Goal: Transaction & Acquisition: Download file/media

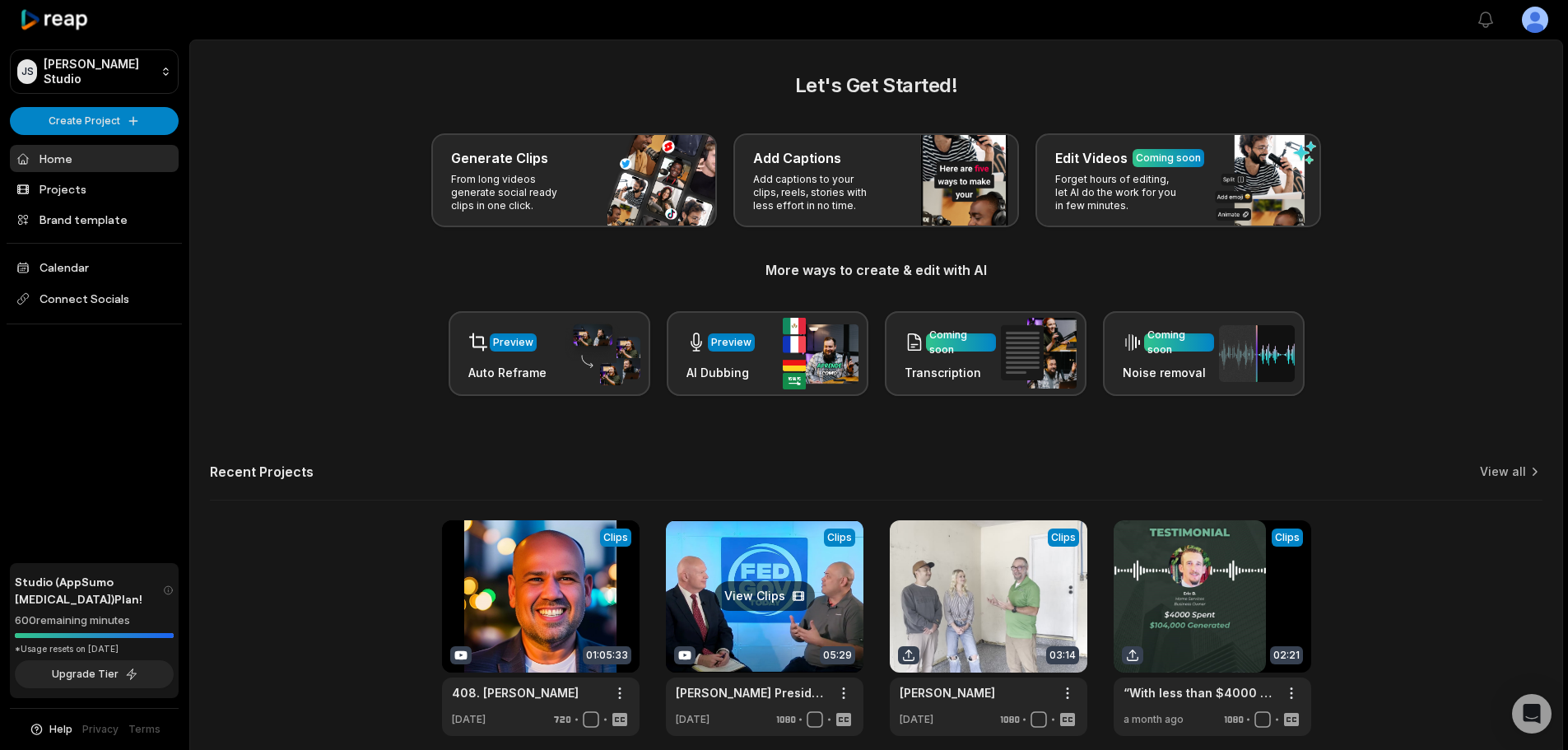
click at [771, 587] on link at bounding box center [764, 628] width 198 height 216
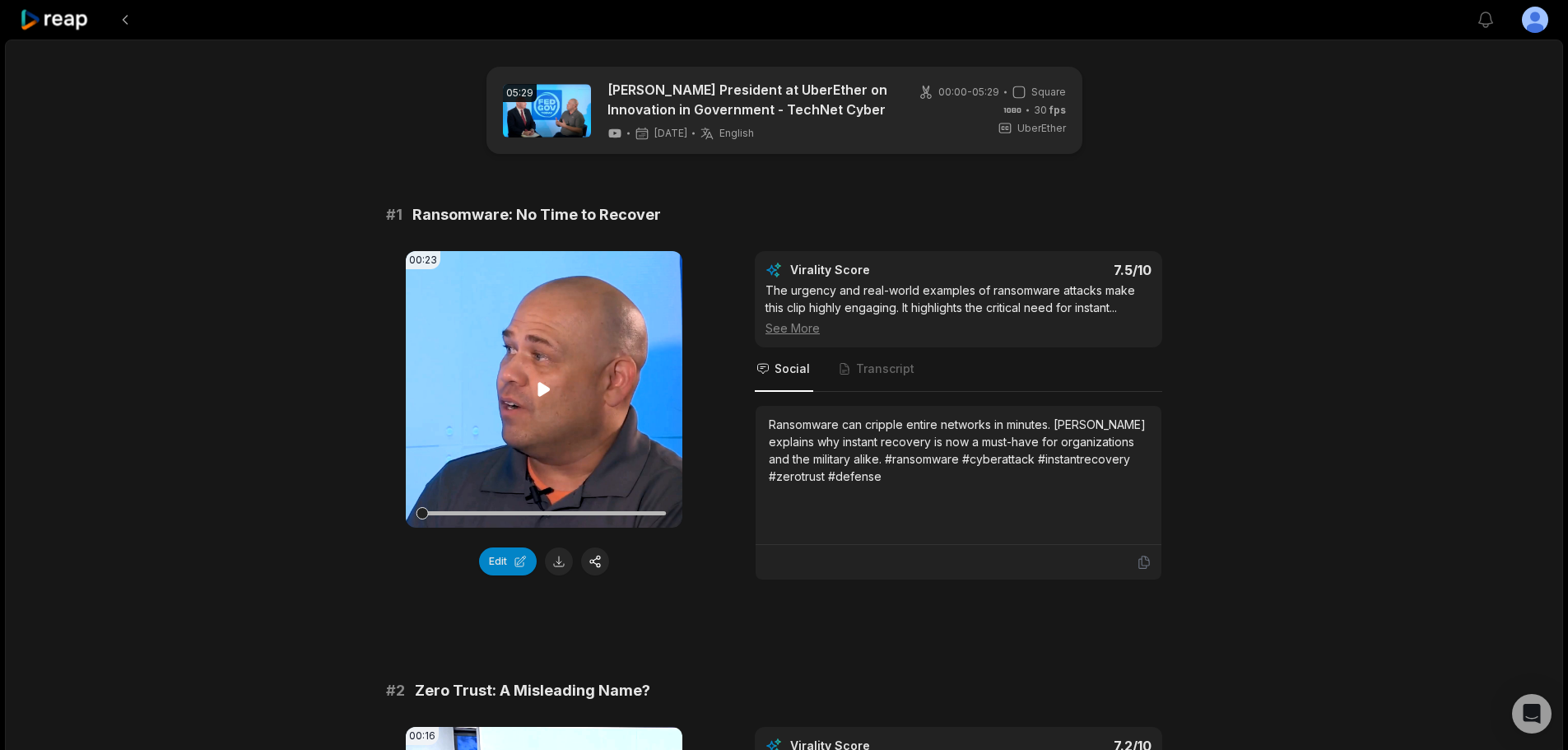
click at [536, 389] on icon at bounding box center [543, 389] width 20 height 20
click at [546, 368] on video "Your browser does not support mp4 format." at bounding box center [544, 389] width 276 height 277
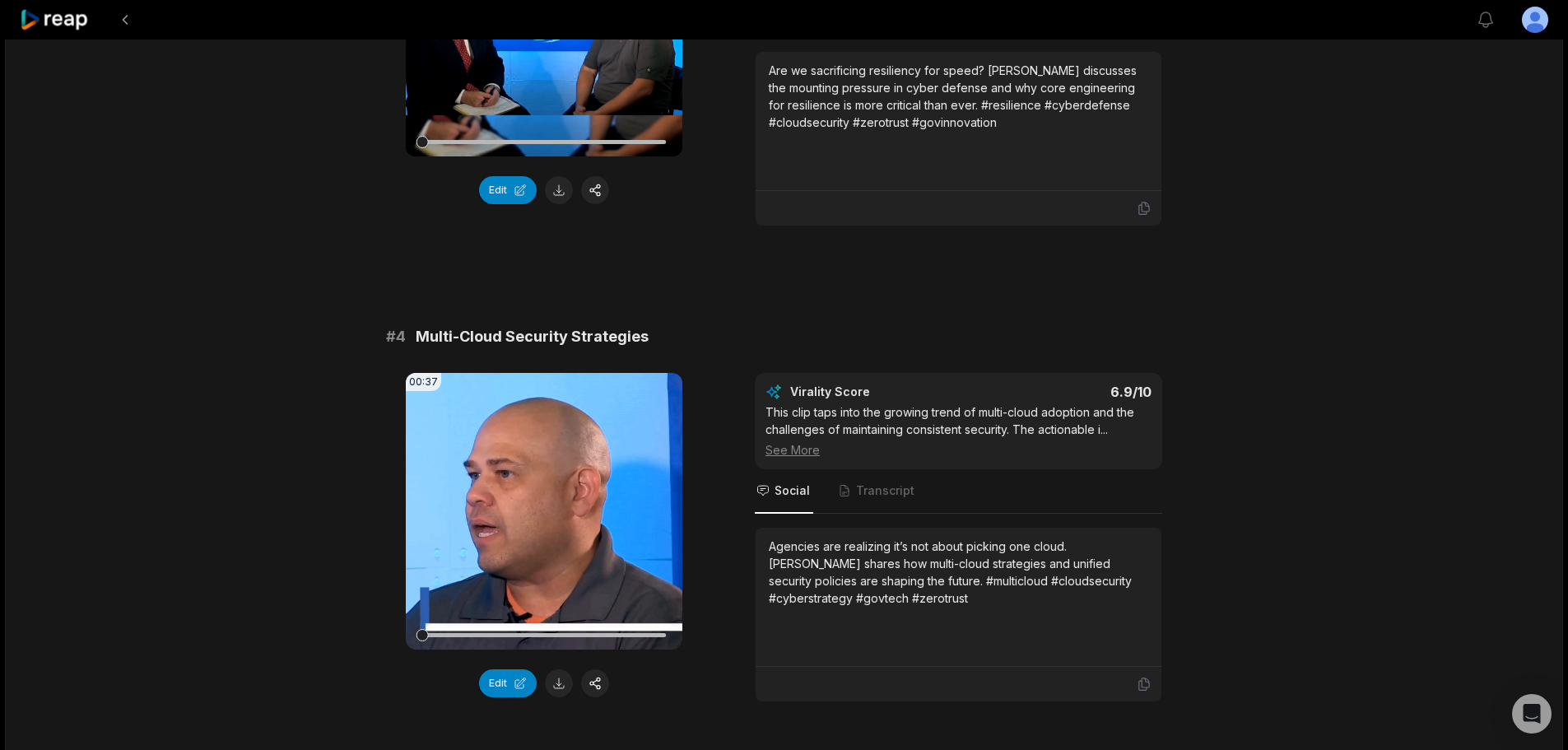
scroll to position [1482, 0]
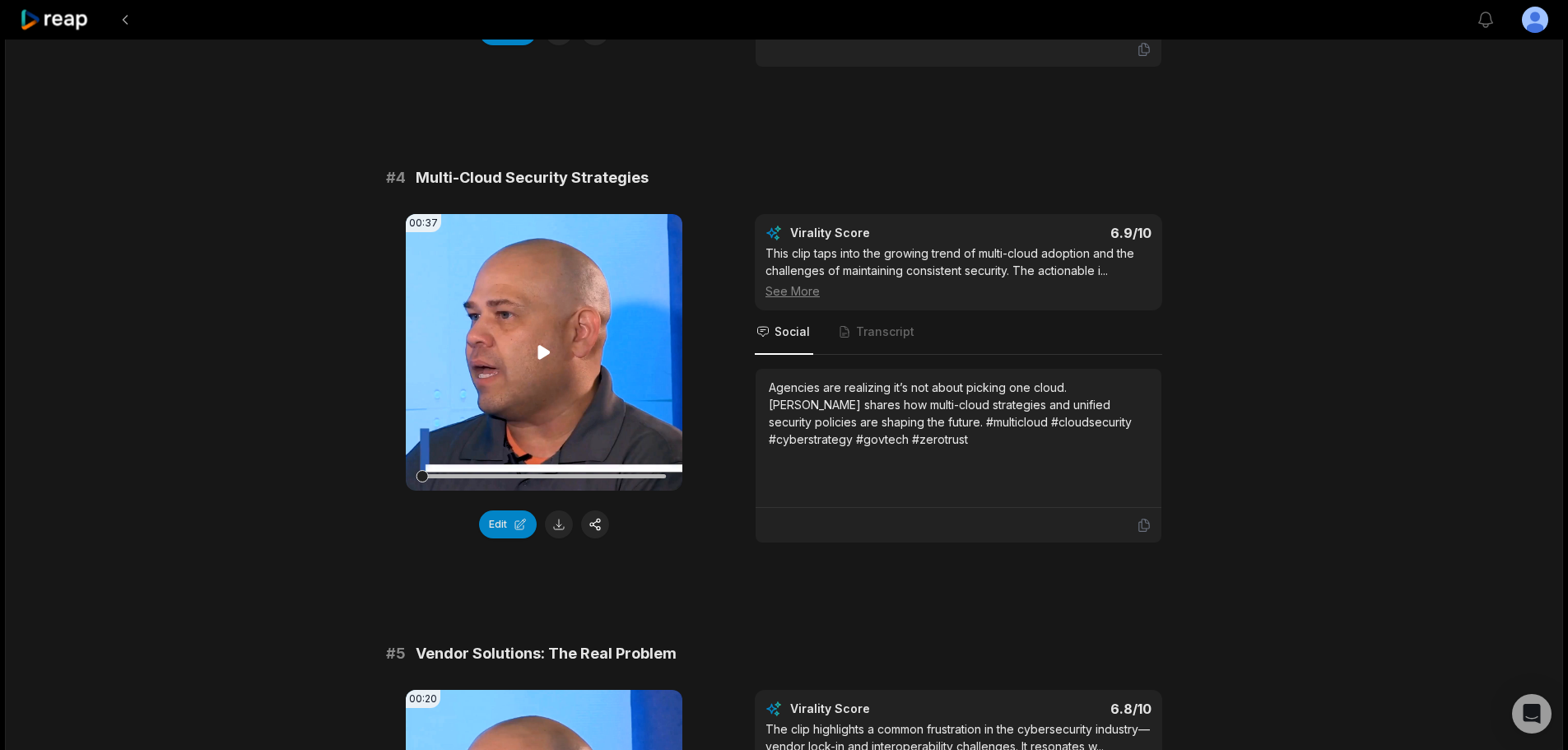
click at [548, 334] on video "Your browser does not support mp4 format." at bounding box center [544, 352] width 276 height 277
click at [561, 524] on button at bounding box center [559, 525] width 28 height 28
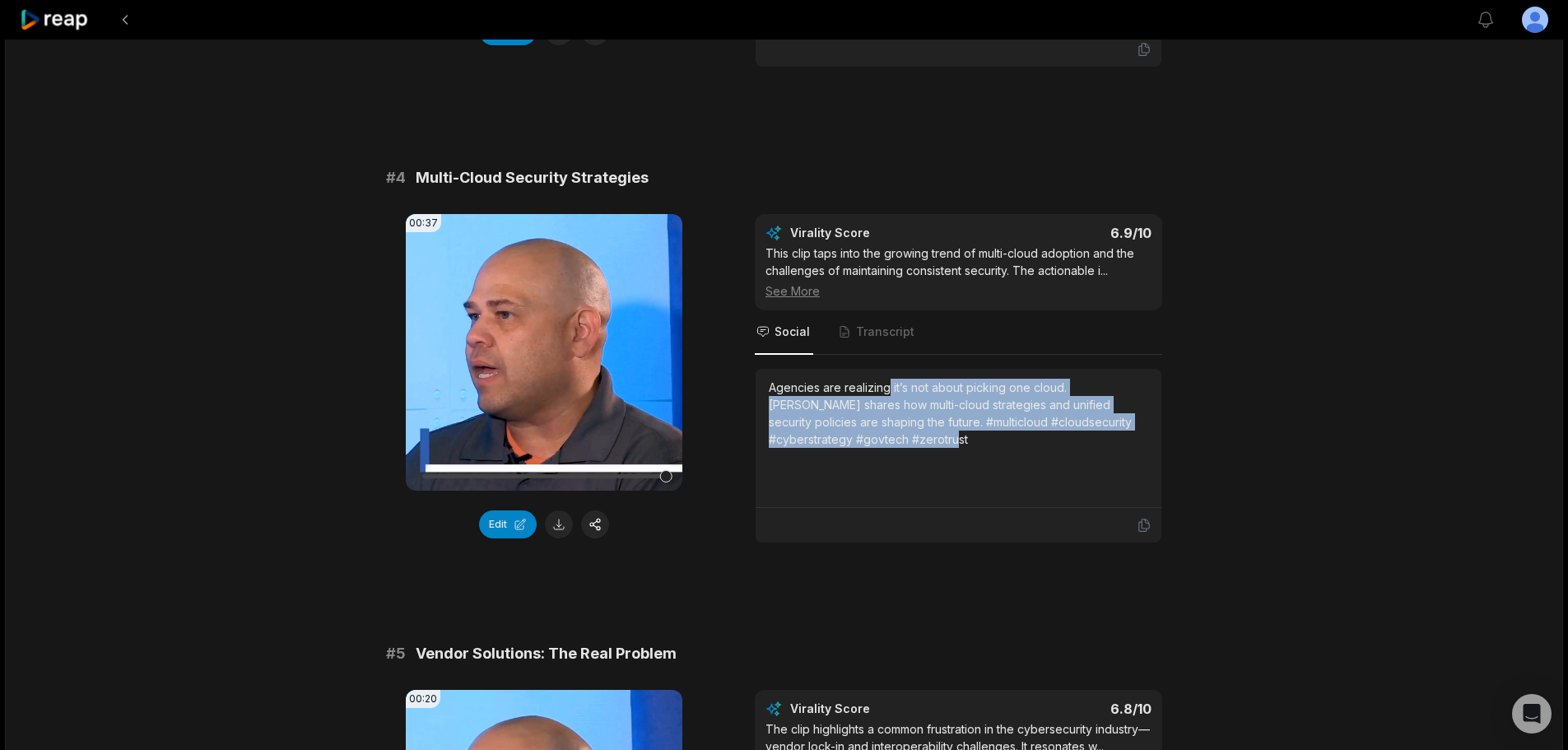
drag, startPoint x: 890, startPoint y: 387, endPoint x: 890, endPoint y: 456, distance: 69.0
click at [890, 456] on div "Agencies are realizing it’s not about picking one cloud. [PERSON_NAME] shares h…" at bounding box center [958, 438] width 380 height 118
copy div "it’s not about picking one cloud. [PERSON_NAME] shares how multi-cloud strategi…"
